Goal: Transaction & Acquisition: Purchase product/service

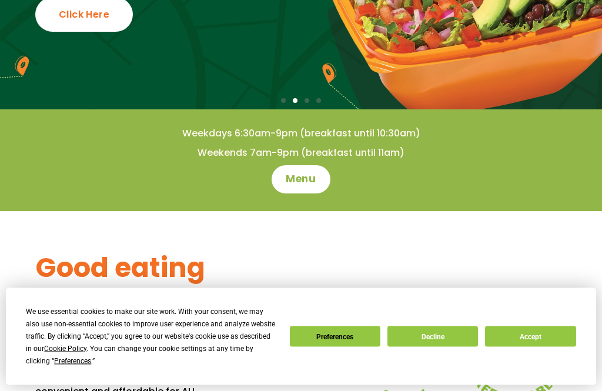
scroll to position [193, 0]
click at [306, 181] on span "Menu" at bounding box center [301, 179] width 30 height 14
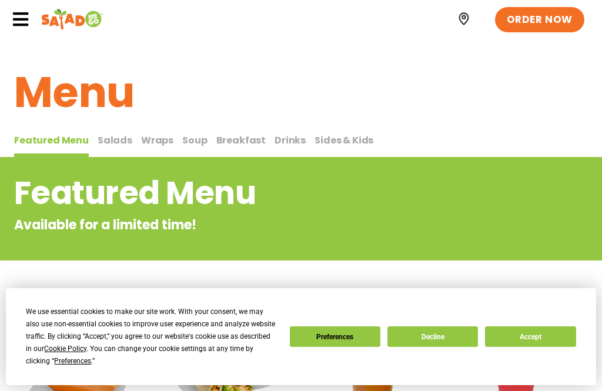
click at [158, 137] on span "Wraps" at bounding box center [157, 140] width 32 height 14
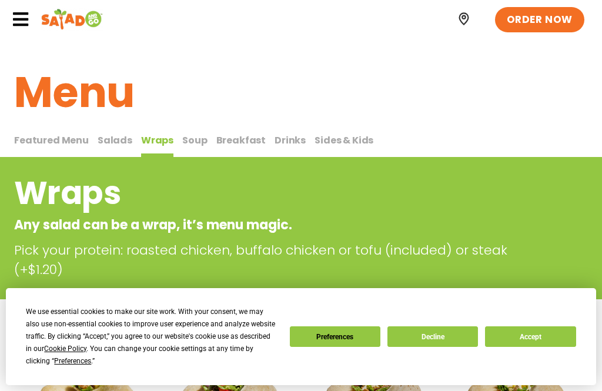
click at [163, 145] on span "Wraps" at bounding box center [157, 140] width 32 height 14
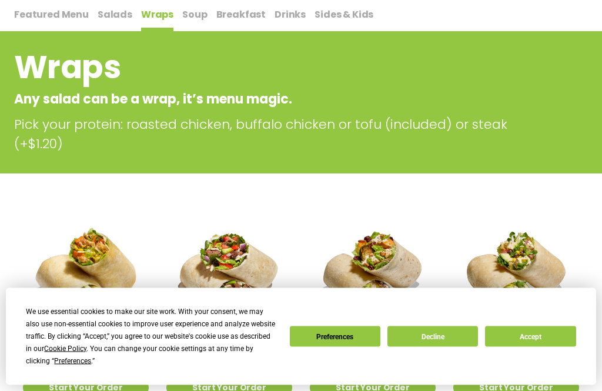
scroll to position [133, 0]
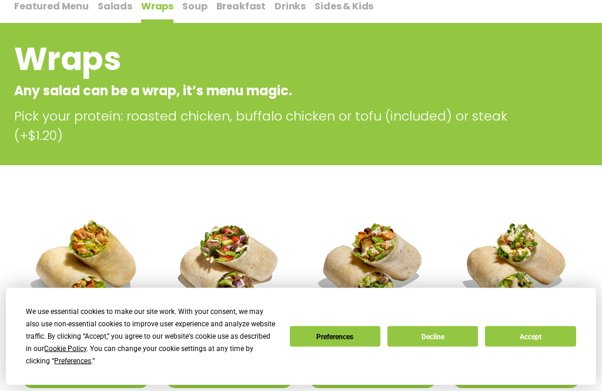
click at [540, 347] on button "Accept" at bounding box center [530, 336] width 91 height 21
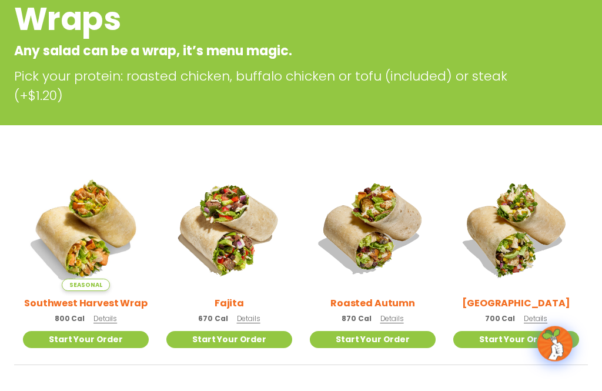
scroll to position [174, 0]
click at [45, 300] on h2 "Southwest Harvest Wrap" at bounding box center [85, 303] width 123 height 15
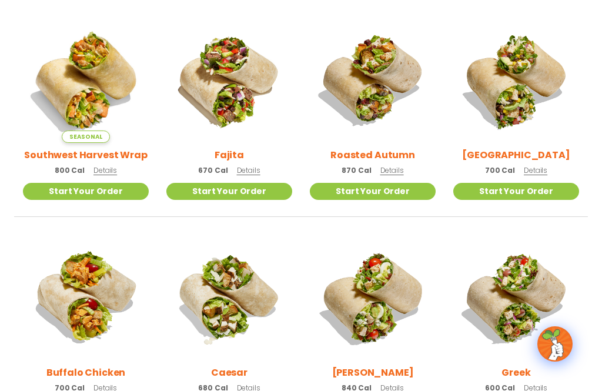
scroll to position [318, 0]
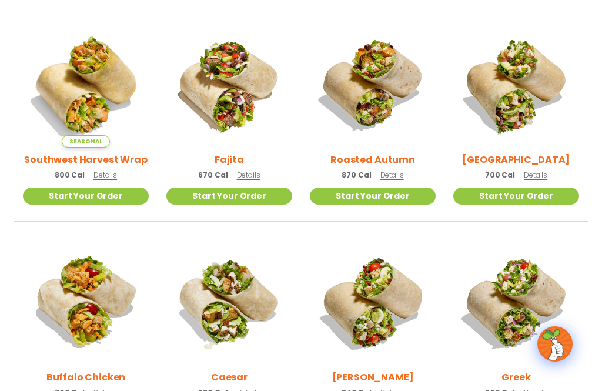
click at [111, 95] on img at bounding box center [86, 85] width 126 height 126
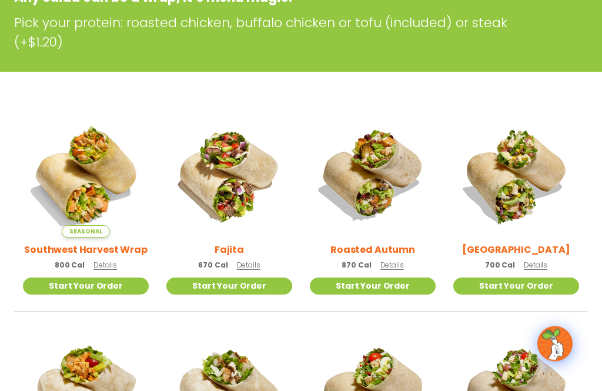
scroll to position [230, 0]
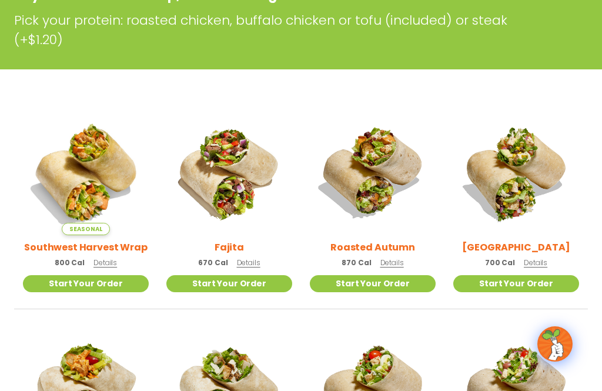
click at [58, 282] on link "Start Your Order" at bounding box center [86, 283] width 126 height 17
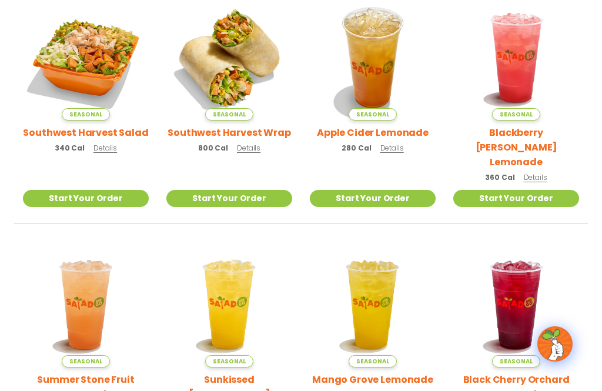
scroll to position [312, 0]
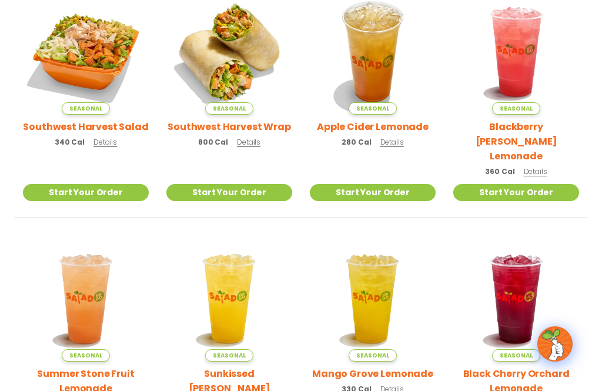
click at [250, 184] on link "Start Your Order" at bounding box center [229, 192] width 126 height 17
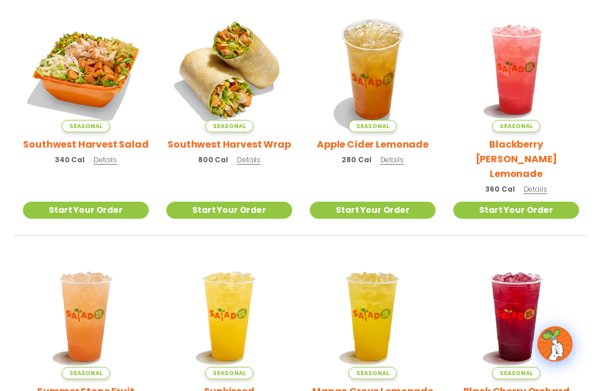
scroll to position [305, 0]
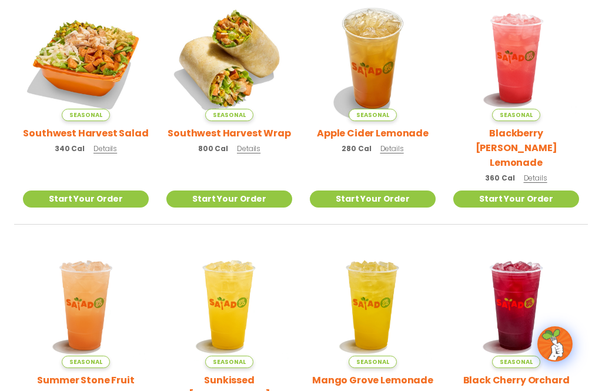
click at [278, 133] on h2 "Southwest Harvest Wrap" at bounding box center [229, 133] width 123 height 15
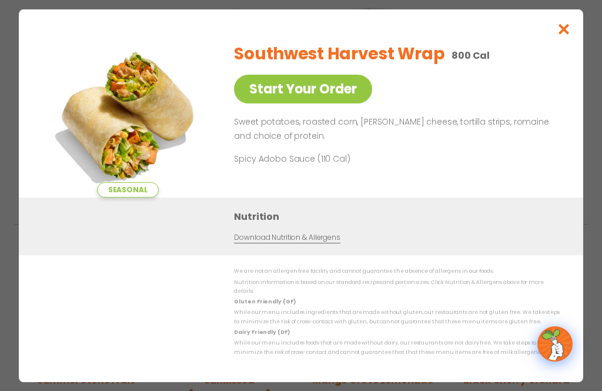
click at [350, 103] on link "Start Your Order" at bounding box center [303, 89] width 138 height 29
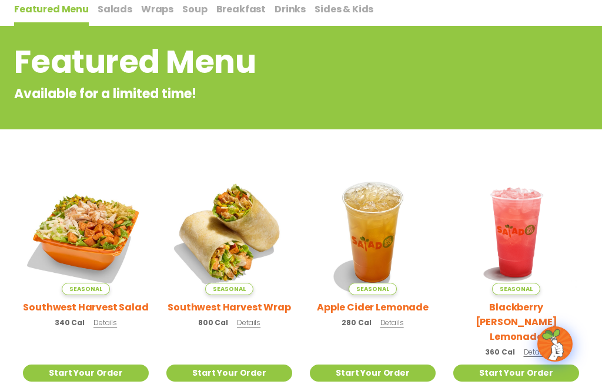
scroll to position [137, 0]
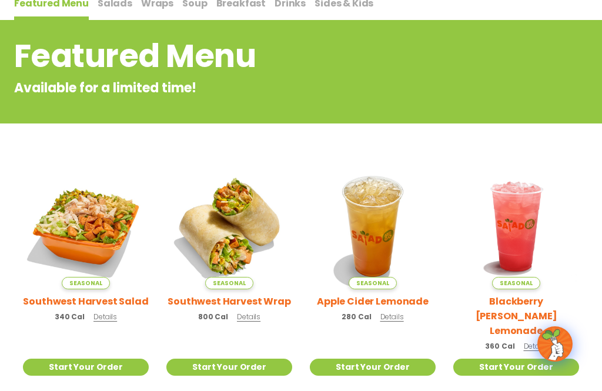
click at [241, 359] on link "Start Your Order" at bounding box center [229, 367] width 126 height 17
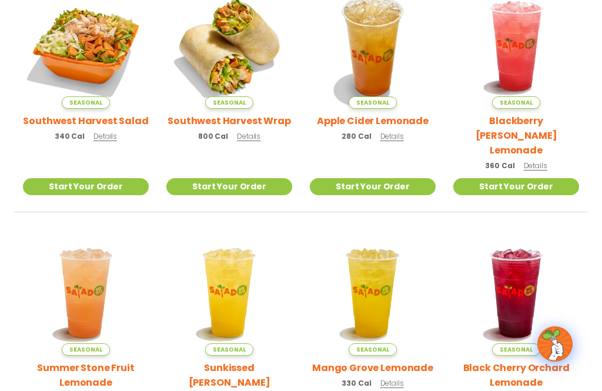
scroll to position [308, 0]
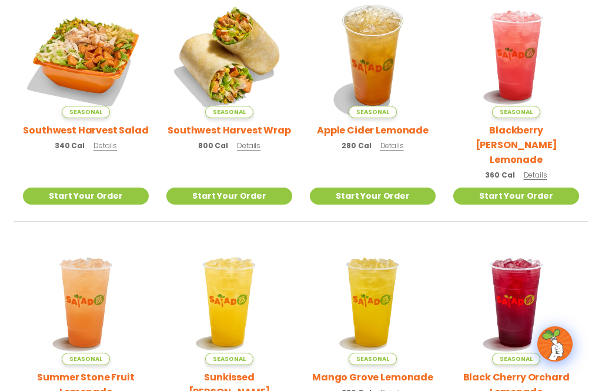
click at [263, 133] on h2 "Southwest Harvest Wrap" at bounding box center [229, 130] width 123 height 15
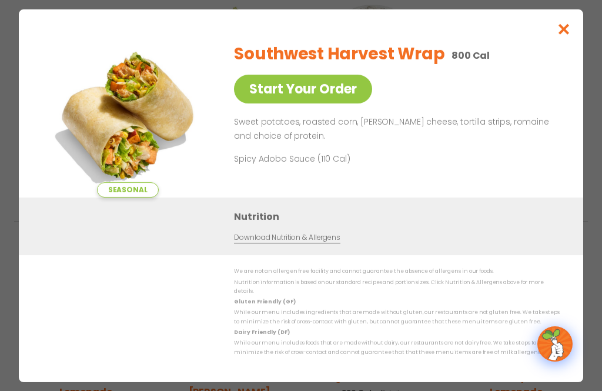
click at [337, 103] on link "Start Your Order" at bounding box center [303, 89] width 138 height 29
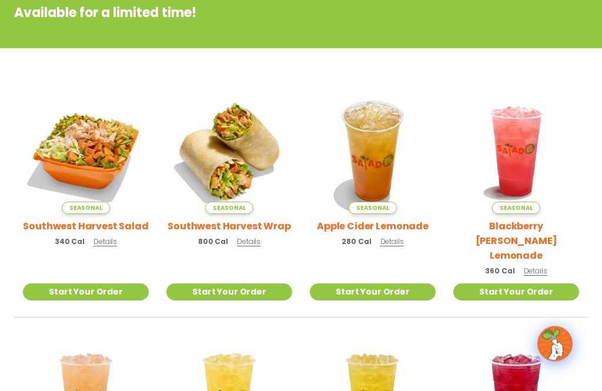
scroll to position [211, 0]
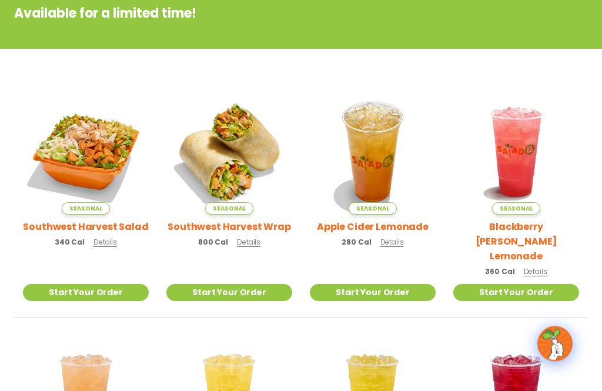
click at [263, 285] on link "Start Your Order" at bounding box center [229, 293] width 126 height 17
